Goal: Task Accomplishment & Management: Complete application form

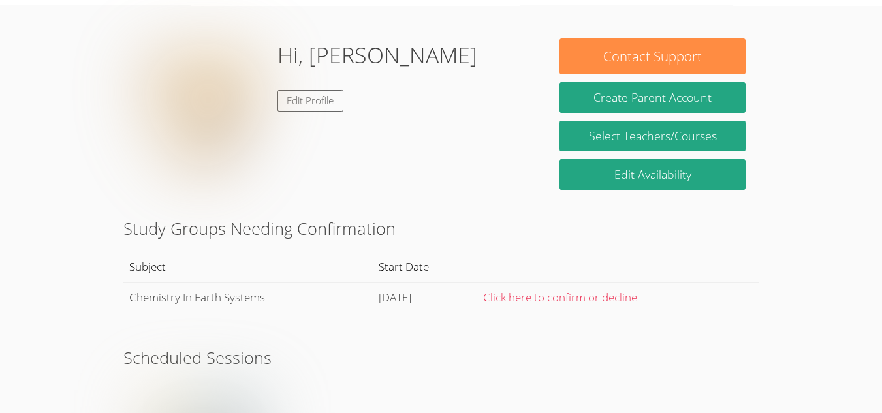
scroll to position [114, 0]
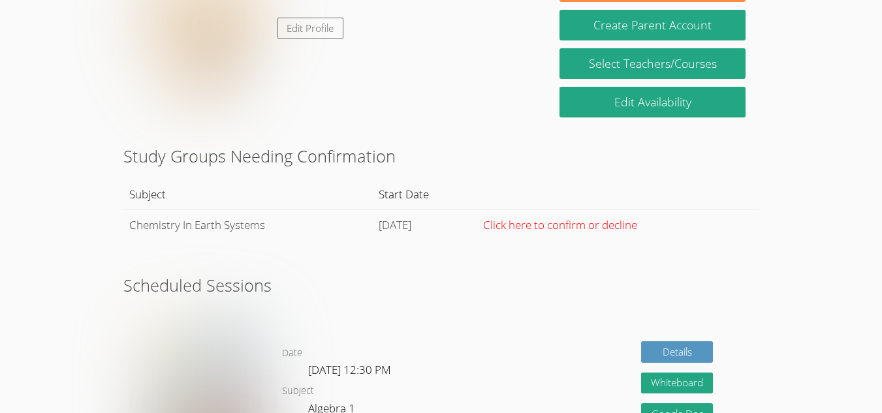
click at [531, 228] on link "Click here to confirm or decline" at bounding box center [560, 224] width 154 height 15
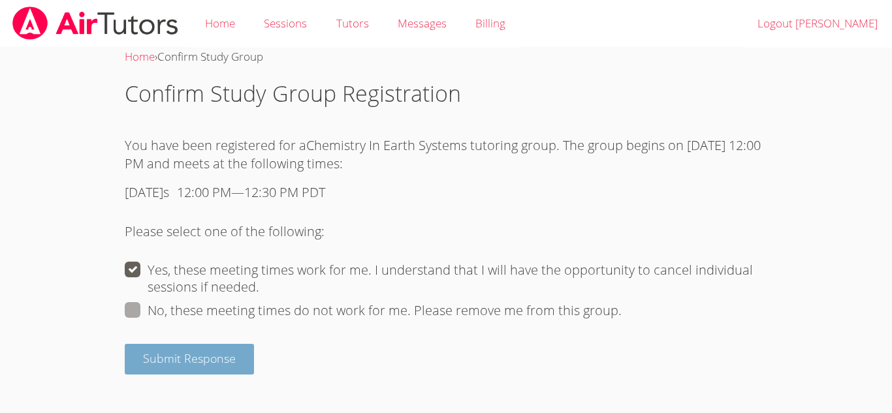
click at [221, 356] on span "Submit Response" at bounding box center [189, 359] width 93 height 16
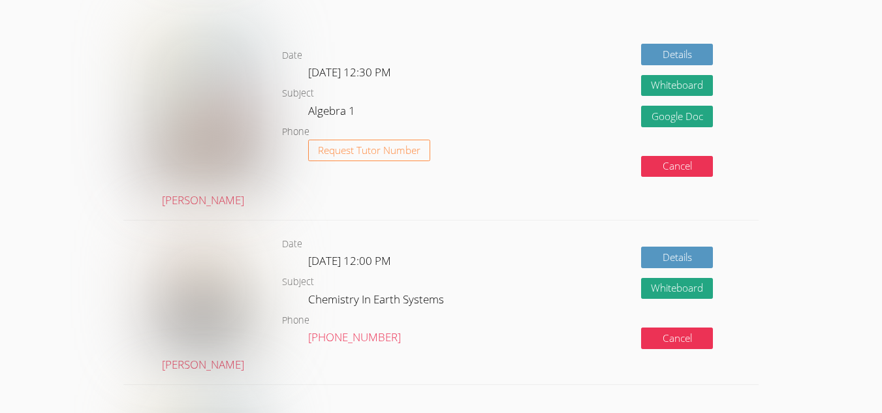
scroll to position [265, 0]
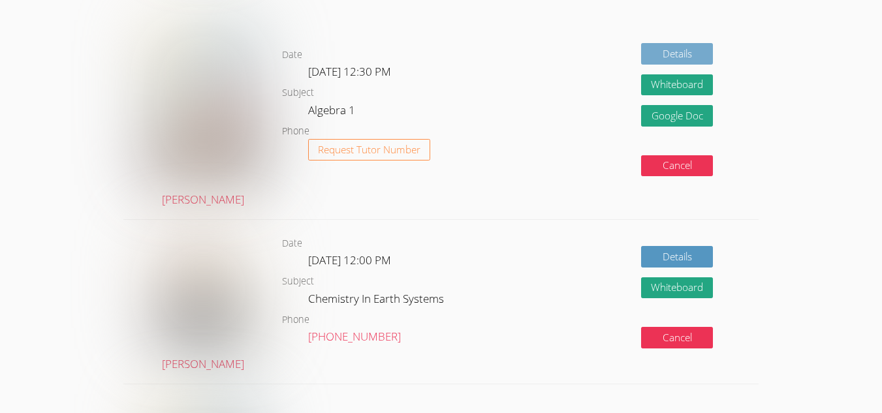
click at [699, 57] on link "Details" at bounding box center [677, 54] width 72 height 22
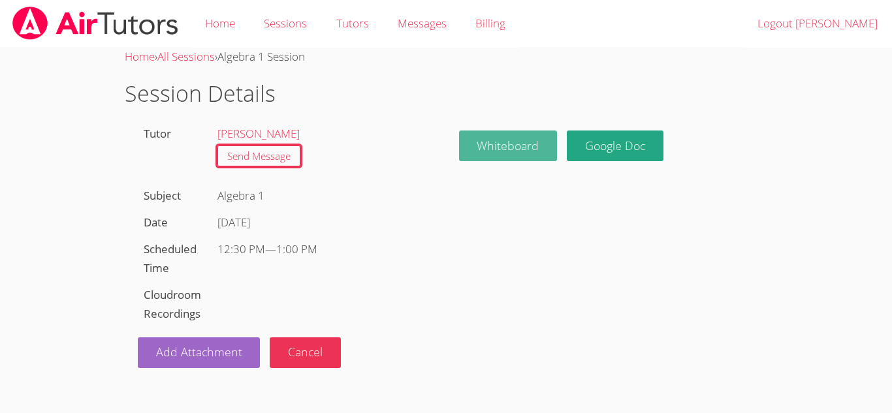
click at [527, 152] on button "Whiteboard" at bounding box center [508, 146] width 99 height 31
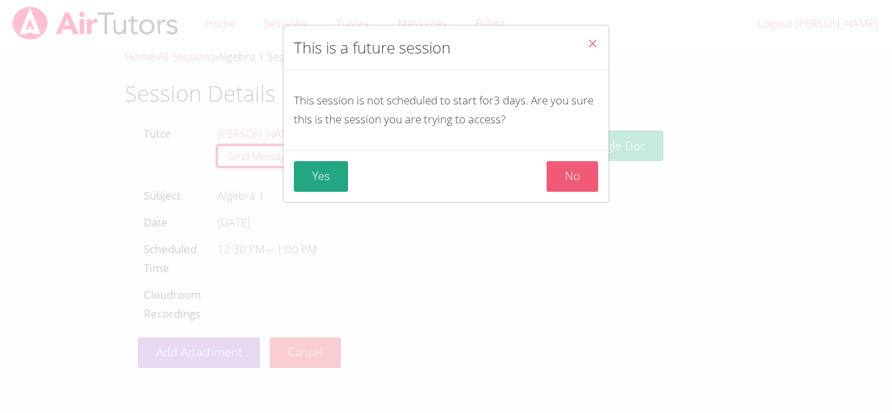
click at [563, 170] on button "No" at bounding box center [573, 176] width 52 height 31
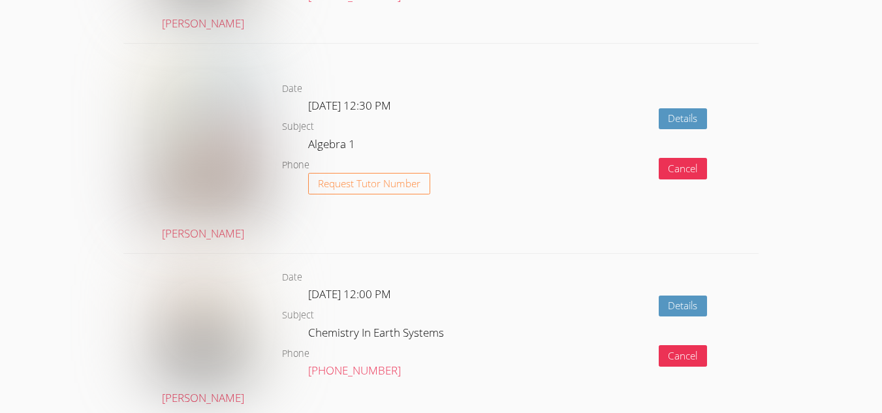
scroll to position [1966, 0]
